Goal: Task Accomplishment & Management: Manage account settings

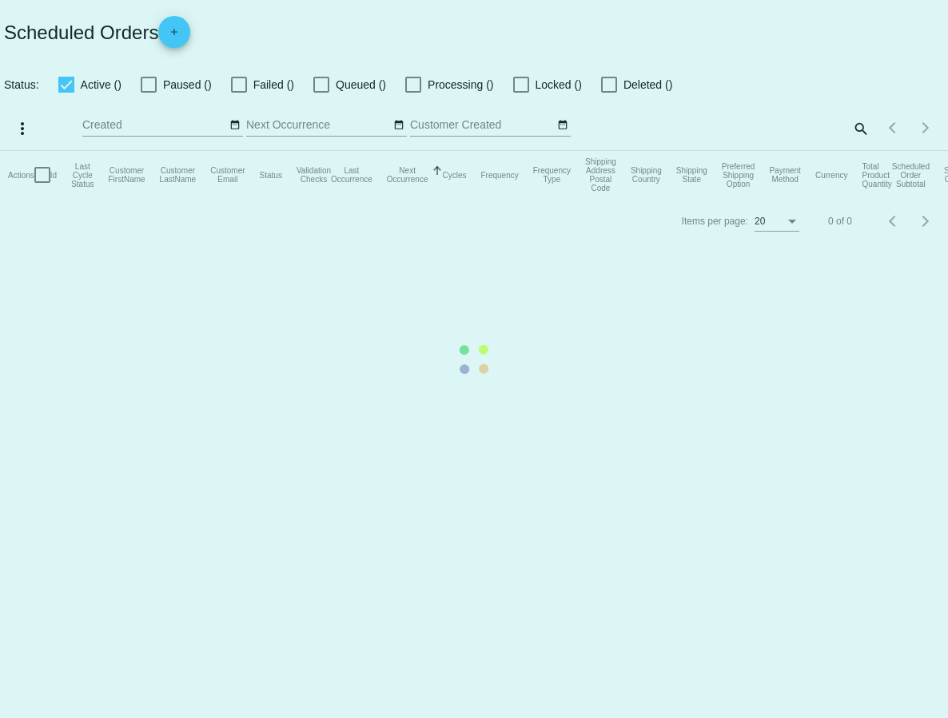
checkbox input "true"
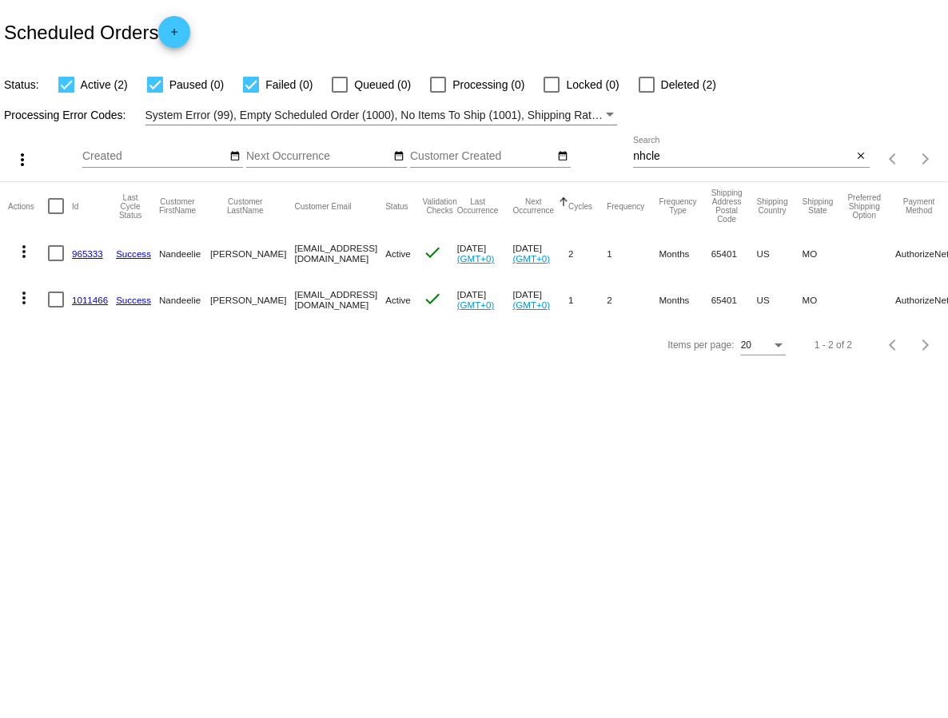
click at [665, 161] on input "nhcle" at bounding box center [742, 156] width 219 height 13
type input "n"
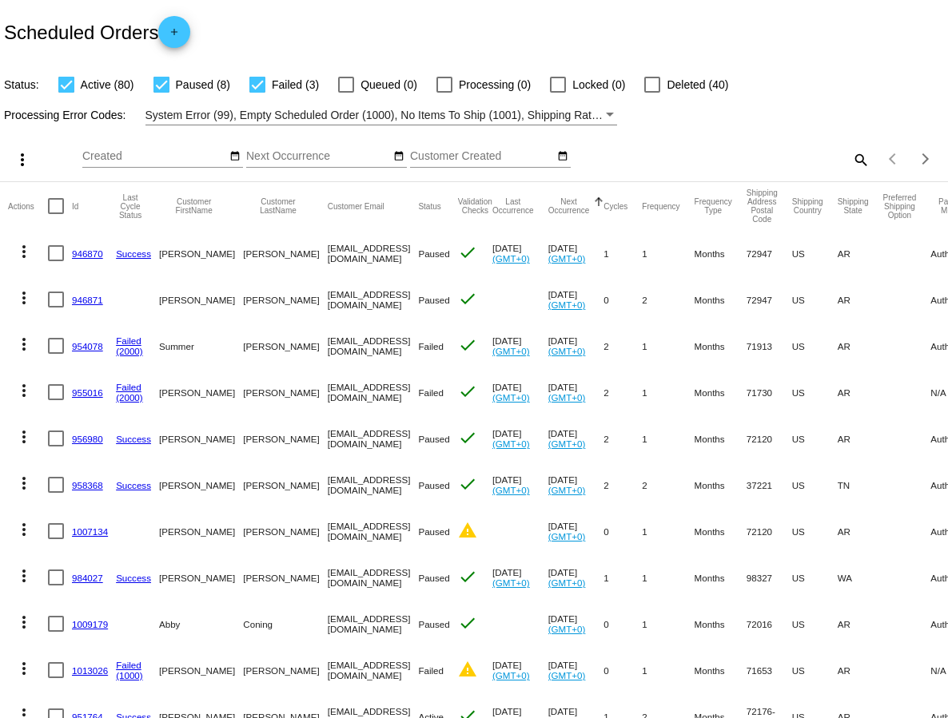
click at [859, 162] on mat-icon "search" at bounding box center [859, 159] width 19 height 25
click at [720, 156] on input "Search" at bounding box center [751, 156] width 236 height 13
paste input "([EMAIL_ADDRESS][DOMAIN_NAME]"
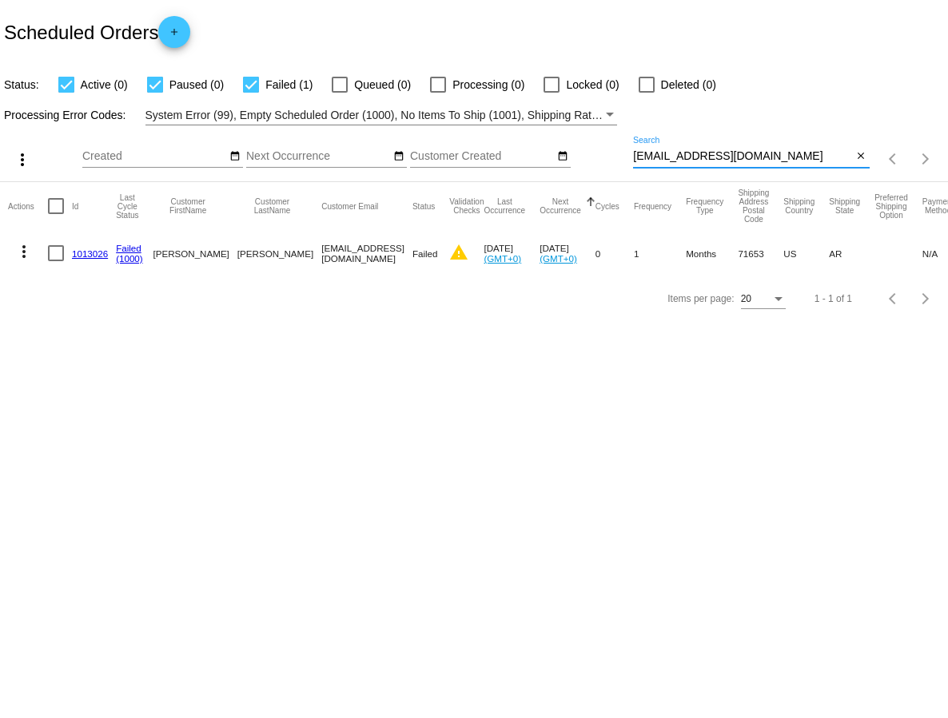
type input "[EMAIL_ADDRESS][DOMAIN_NAME]"
click at [26, 249] on mat-icon "more_vert" at bounding box center [23, 251] width 19 height 19
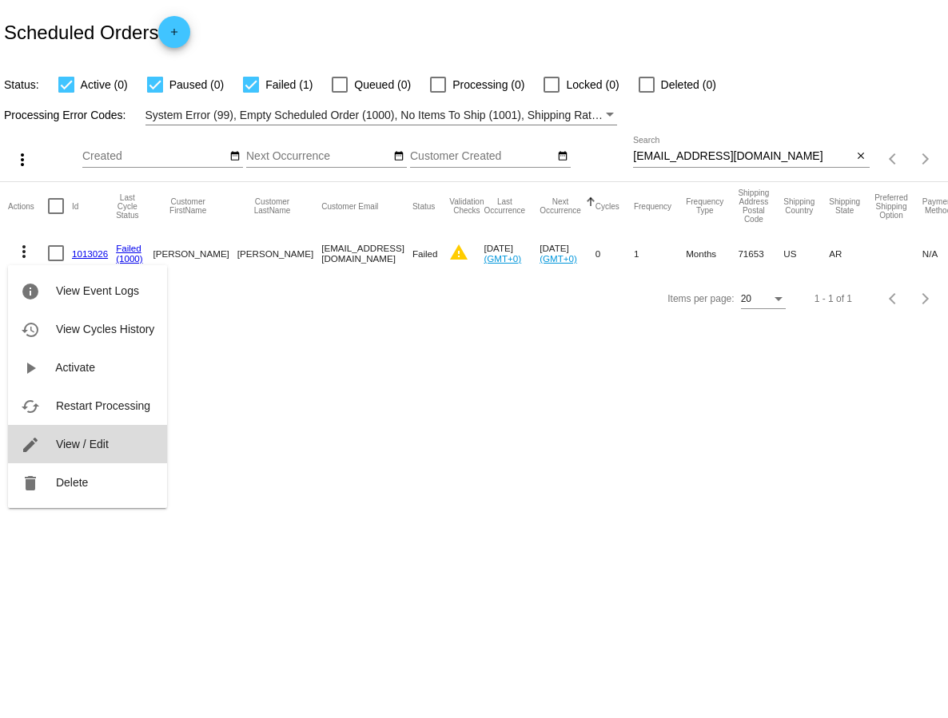
click at [67, 445] on span "View / Edit" at bounding box center [82, 444] width 53 height 13
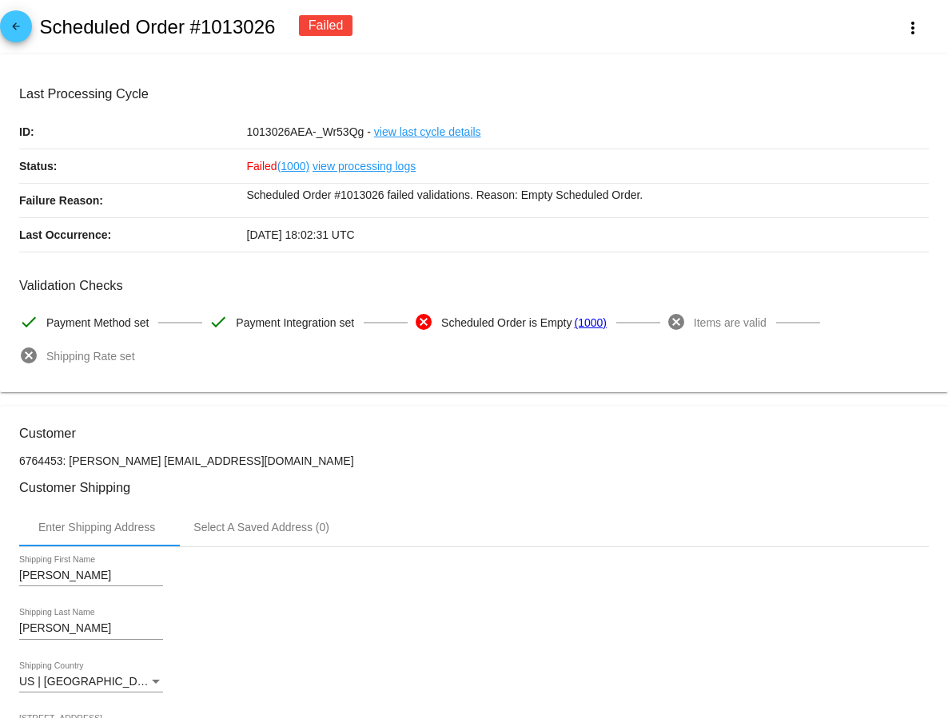
click at [16, 31] on mat-icon "arrow_back" at bounding box center [15, 30] width 19 height 19
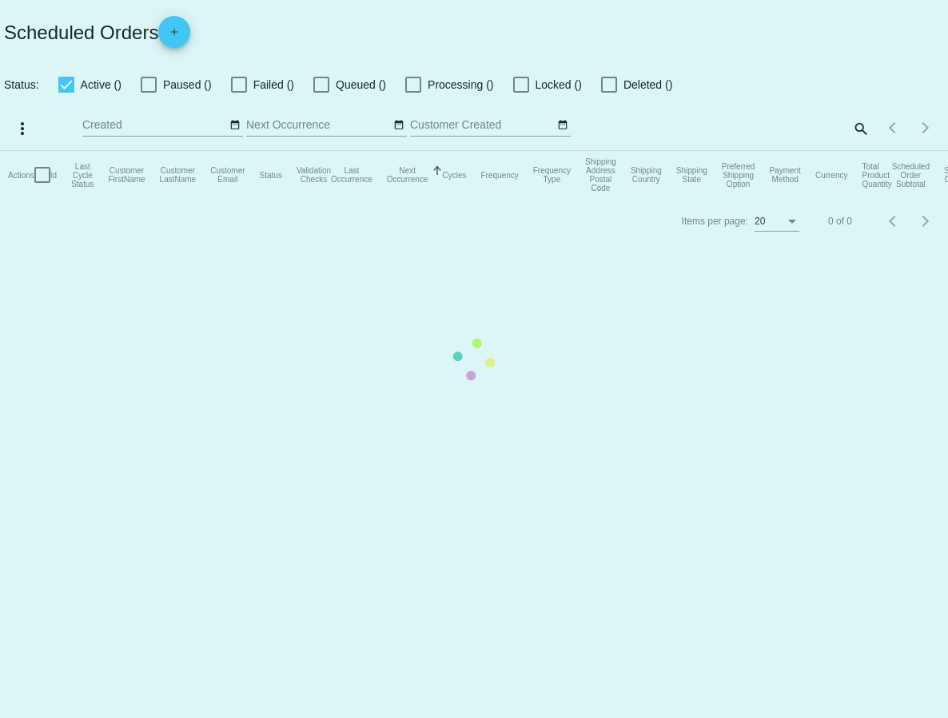
checkbox input "true"
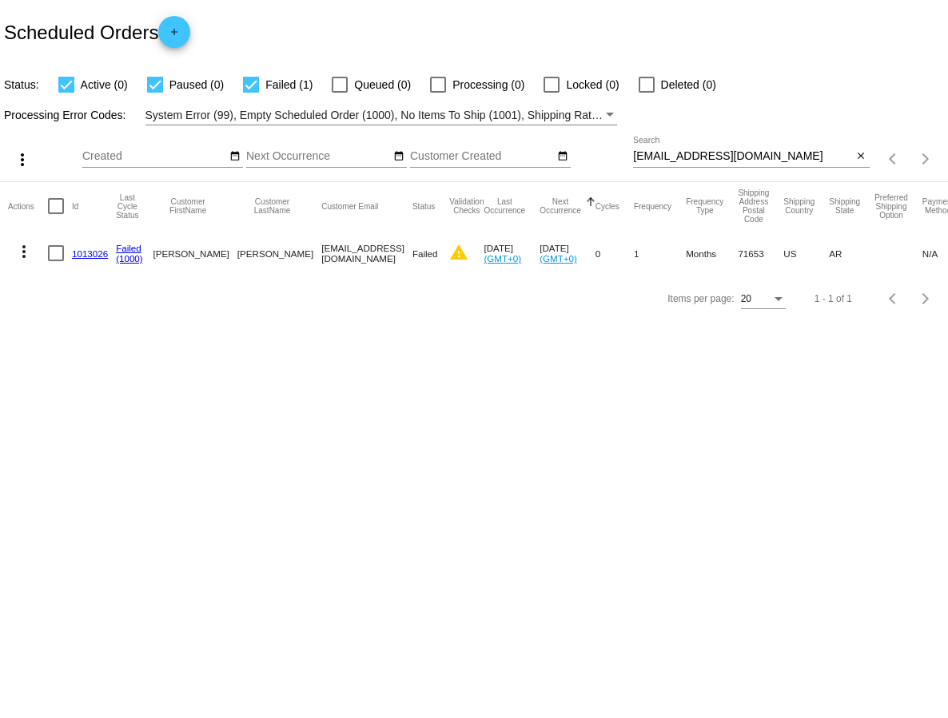
click at [24, 249] on mat-icon "more_vert" at bounding box center [23, 251] width 19 height 19
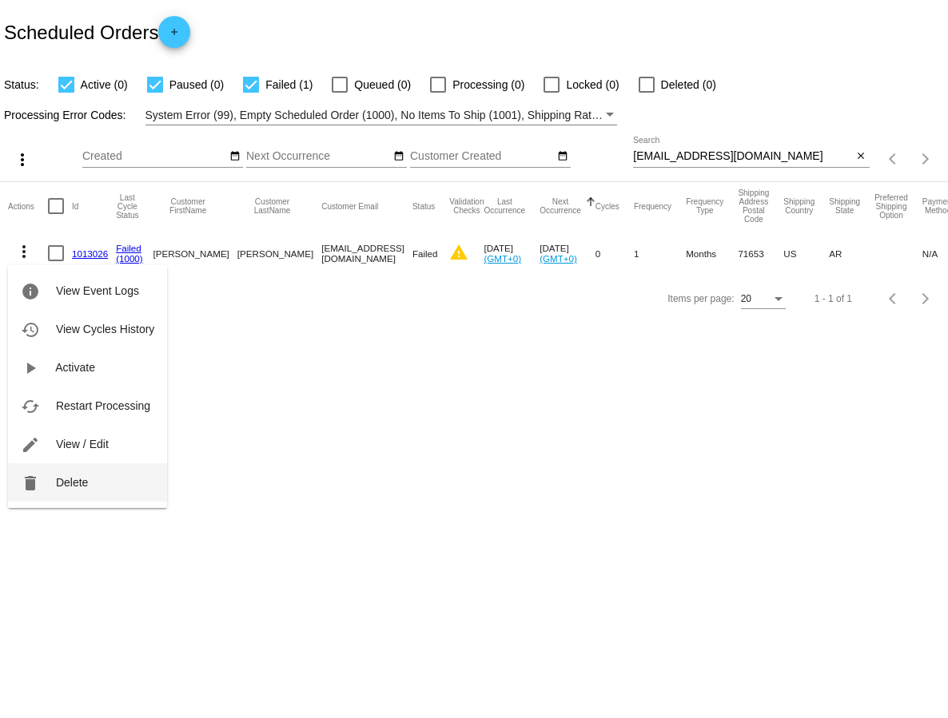
click at [66, 479] on span "Delete" at bounding box center [72, 482] width 32 height 13
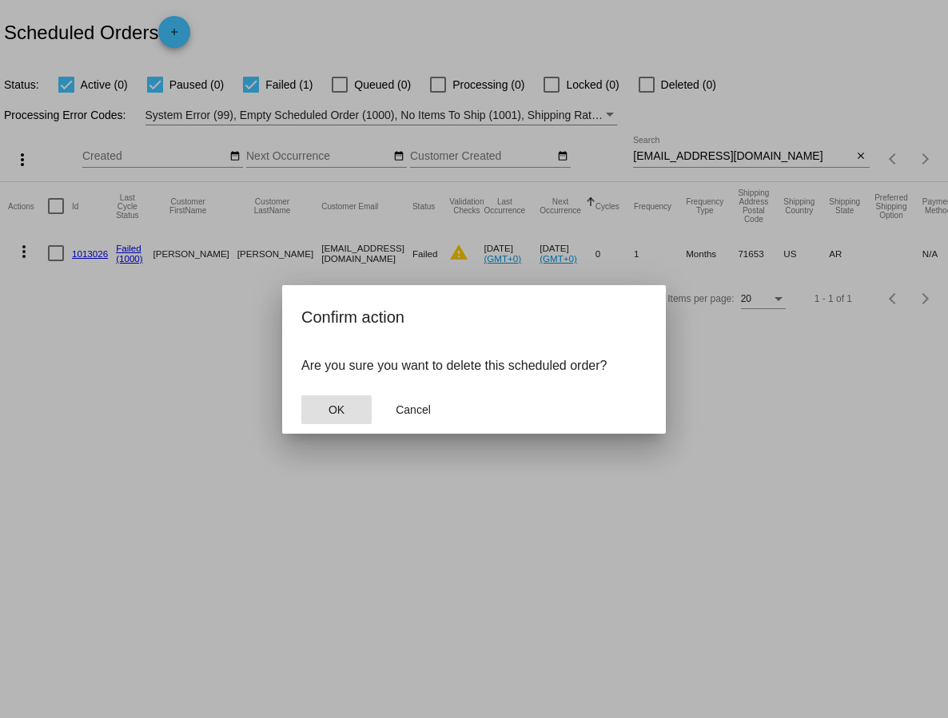
click at [341, 407] on span "OK" at bounding box center [336, 409] width 16 height 13
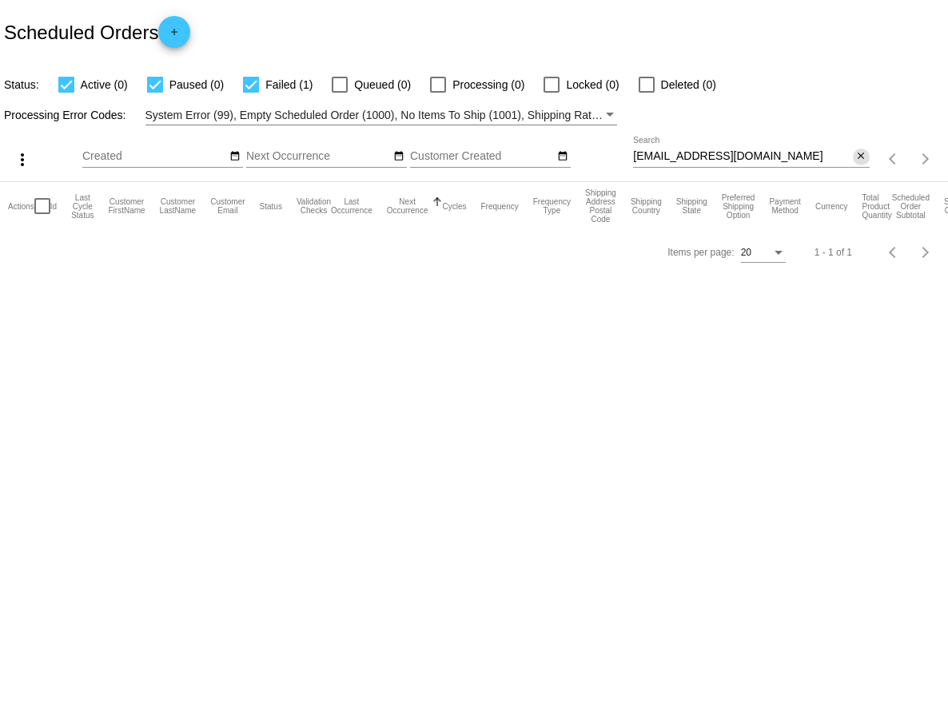
click at [859, 151] on span "close" at bounding box center [860, 155] width 11 height 13
